Goal: Information Seeking & Learning: Learn about a topic

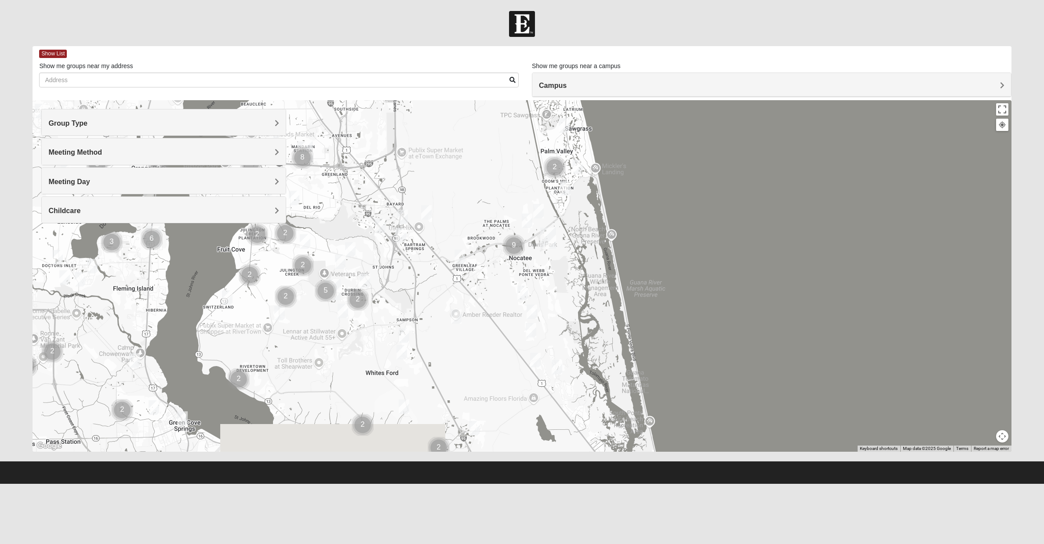
drag, startPoint x: 559, startPoint y: 338, endPoint x: 525, endPoint y: 50, distance: 290.0
click at [525, 50] on div "Show List Loading Groups Keywords Filter Additional Filters Campus [GEOGRAPHIC_…" at bounding box center [522, 249] width 979 height 406
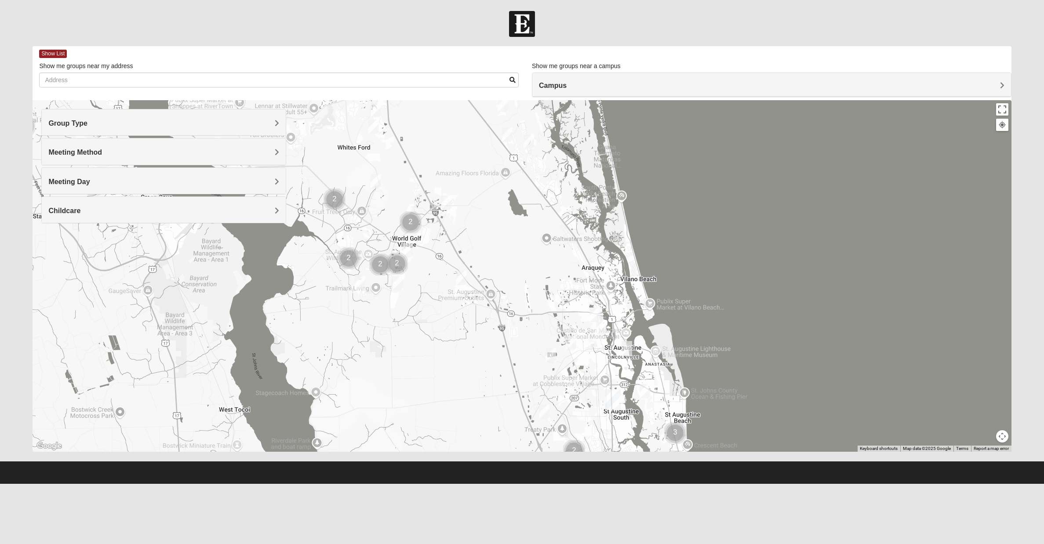
drag, startPoint x: 574, startPoint y: 270, endPoint x: 546, endPoint y: 43, distance: 228.6
click at [546, 43] on form "Hello Greg My Account Log Out Find A Group Error" at bounding box center [522, 247] width 1044 height 473
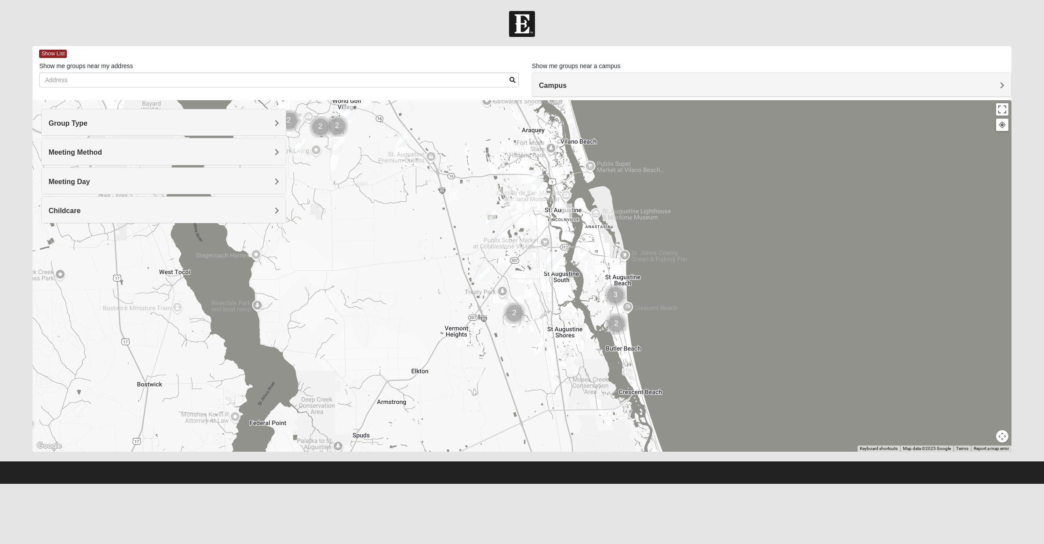
drag, startPoint x: 569, startPoint y: 278, endPoint x: 505, endPoint y: 137, distance: 155.3
click at [505, 137] on div at bounding box center [522, 276] width 979 height 352
click at [543, 190] on img "Mixed Richardson 32084" at bounding box center [541, 189] width 11 height 15
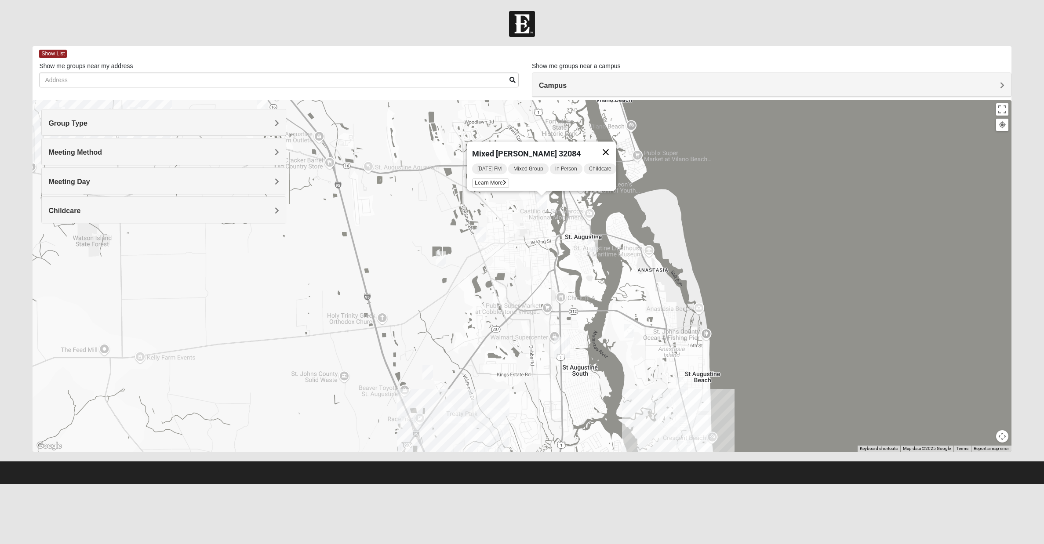
click at [608, 145] on button "Close" at bounding box center [605, 152] width 21 height 21
click at [595, 245] on img "Womens Haas 32084" at bounding box center [593, 245] width 11 height 15
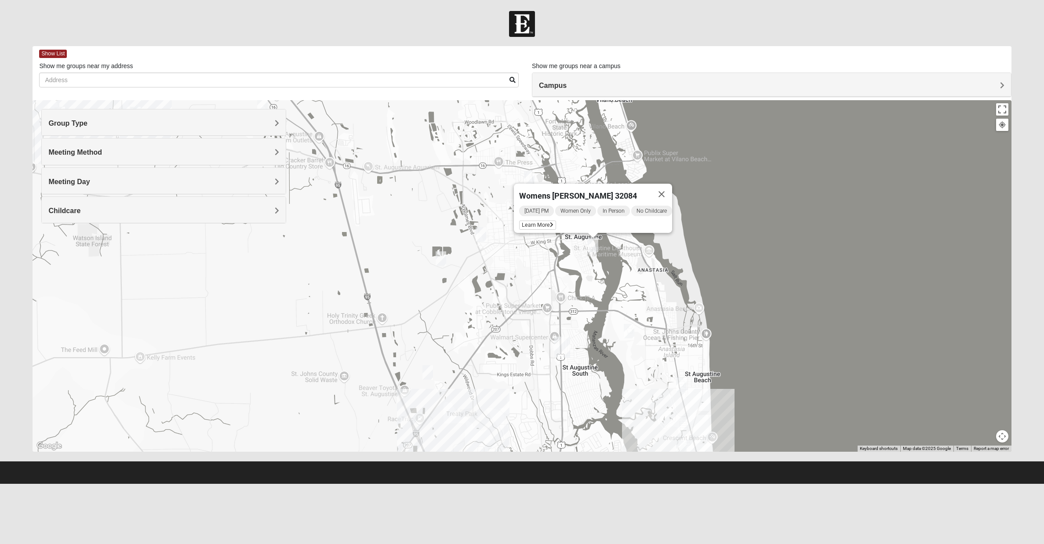
click at [583, 251] on div "Womens Haas 32084 Wednesday PM Women Only In Person No Childcare Learn More" at bounding box center [522, 276] width 979 height 352
click at [653, 201] on button "Close" at bounding box center [650, 201] width 21 height 21
click at [595, 245] on img "Womens Haas 32084" at bounding box center [593, 245] width 11 height 15
click at [539, 222] on span "Learn More" at bounding box center [537, 225] width 37 height 9
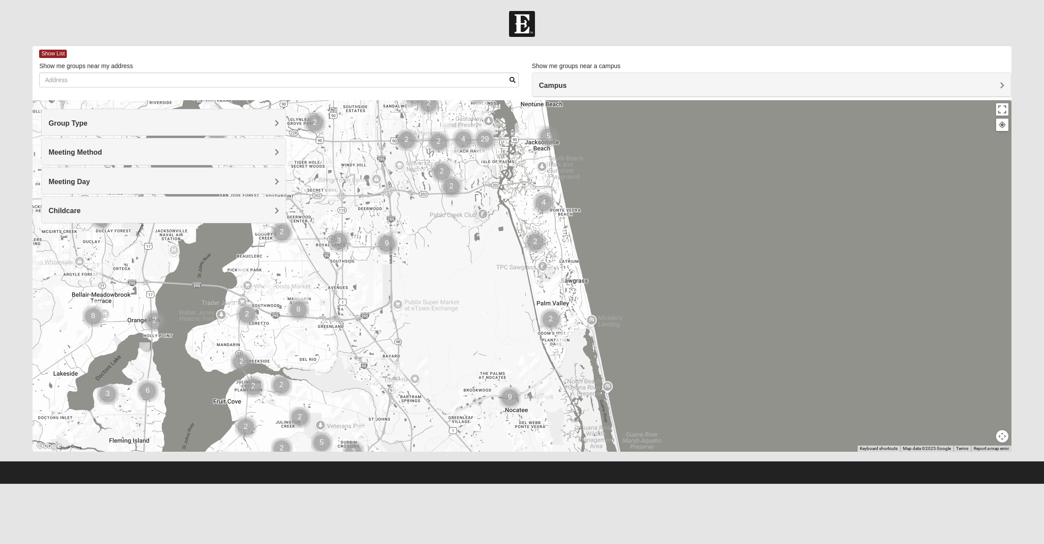
drag, startPoint x: 546, startPoint y: 300, endPoint x: 508, endPoint y: 164, distance: 140.7
click at [508, 164] on div at bounding box center [522, 276] width 979 height 352
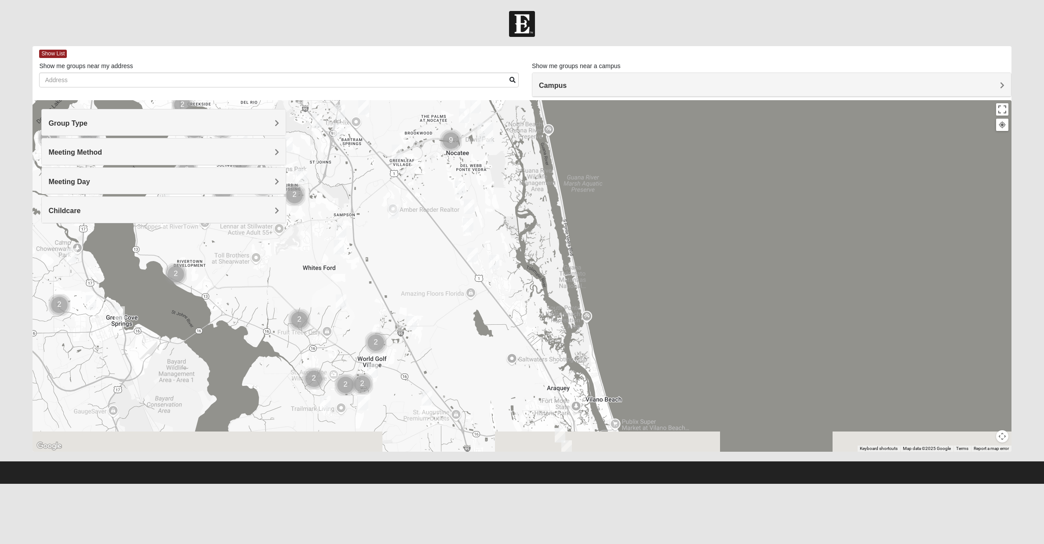
drag, startPoint x: 498, startPoint y: 313, endPoint x: 439, endPoint y: 55, distance: 265.1
click at [439, 55] on div "Show List Loading Groups Keywords Filter Additional Filters Campus [GEOGRAPHIC_…" at bounding box center [522, 249] width 979 height 406
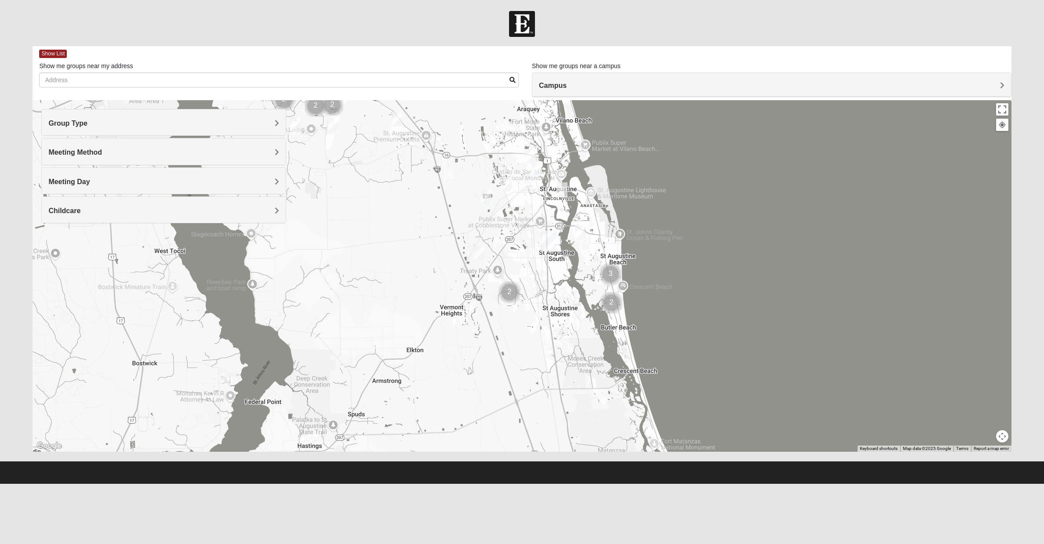
drag, startPoint x: 533, startPoint y: 358, endPoint x: 505, endPoint y: 87, distance: 272.7
click at [505, 87] on div "Show List Loading Groups Keywords Filter Additional Filters Campus [GEOGRAPHIC_…" at bounding box center [522, 249] width 979 height 406
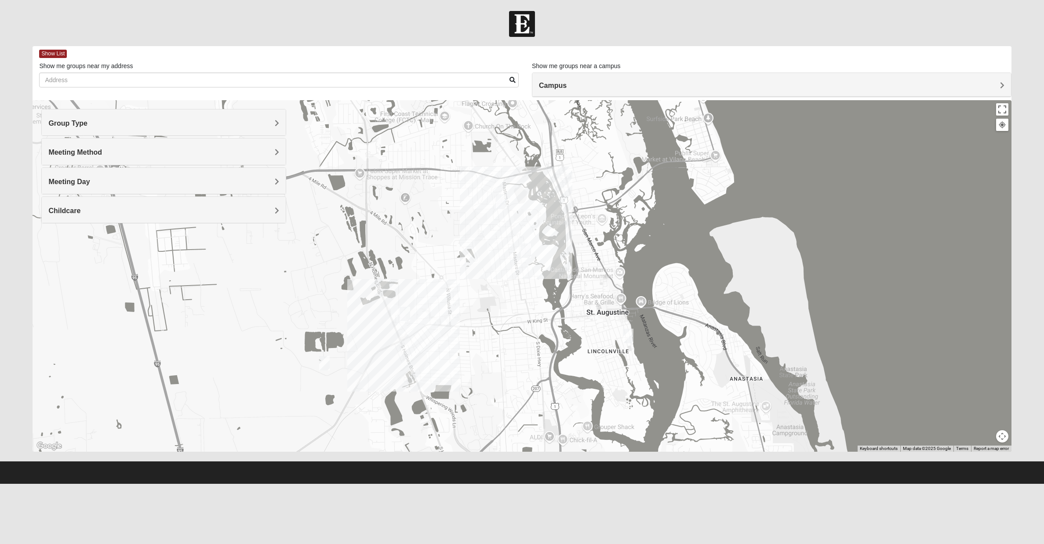
drag, startPoint x: 550, startPoint y: 182, endPoint x: 565, endPoint y: 369, distance: 187.9
click at [565, 369] on div at bounding box center [522, 276] width 979 height 352
click at [527, 249] on img "Mixed Richardson 32084" at bounding box center [526, 251] width 11 height 15
click at [487, 228] on icon at bounding box center [489, 230] width 4 height 5
